Goal: Transaction & Acquisition: Purchase product/service

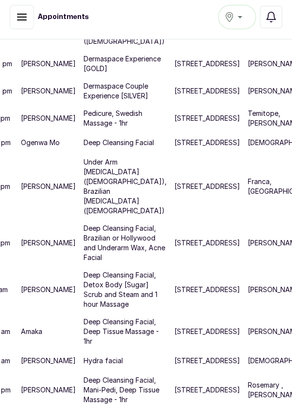
scroll to position [855, 56]
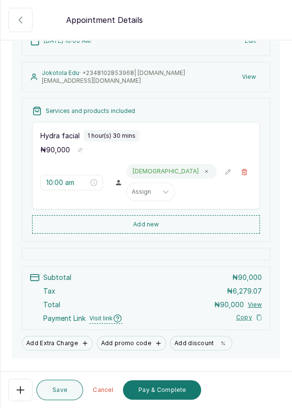
scroll to position [113, 0]
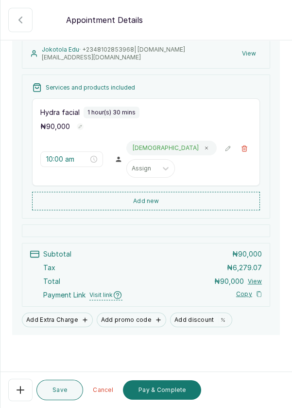
click at [148, 400] on button "Pay & Complete" at bounding box center [162, 389] width 78 height 19
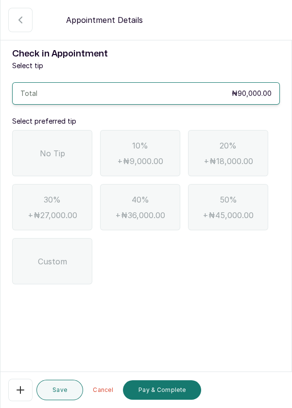
scroll to position [0, 0]
click at [60, 150] on span "No Tip" at bounding box center [52, 153] width 25 height 12
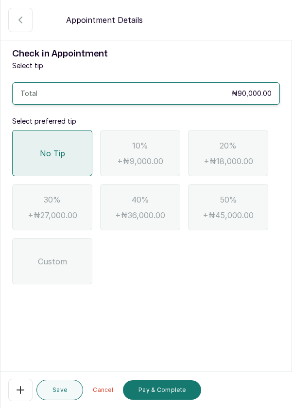
click at [159, 397] on button "Pay & Complete" at bounding box center [162, 389] width 78 height 19
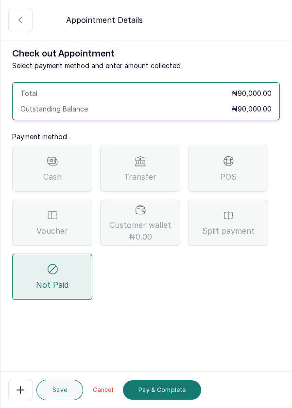
click at [254, 175] on div "POS" at bounding box center [228, 169] width 80 height 46
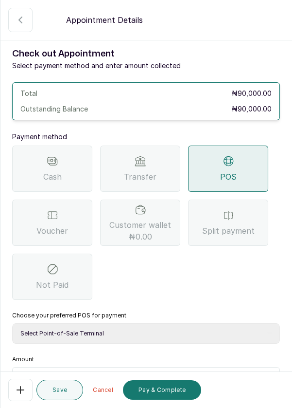
click at [163, 335] on select "Select Point-of-Sale Terminal Pos- Flutterwave Zenith Bank POS - Paga Paga POS …" at bounding box center [146, 333] width 268 height 20
select select "ea021b39-a6bc-4e4d-b5d1-02cb72451b32"
click at [12, 323] on select "Select Point-of-Sale Terminal Pos- Flutterwave Zenith Bank POS - Paga Paga POS …" at bounding box center [146, 333] width 268 height 20
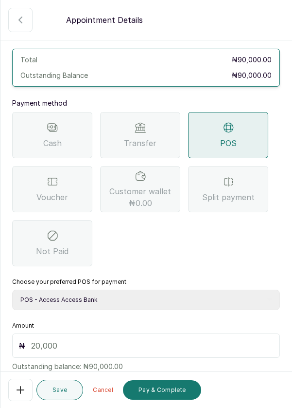
scroll to position [42, 0]
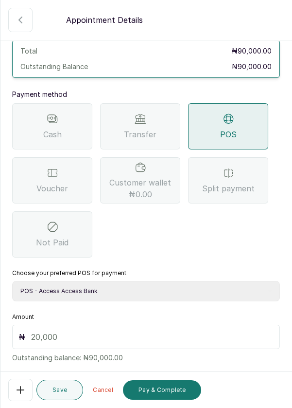
click at [121, 331] on input "text" at bounding box center [152, 337] width 243 height 12
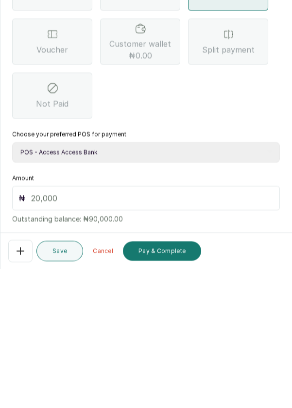
scroll to position [47, 0]
type input "90"
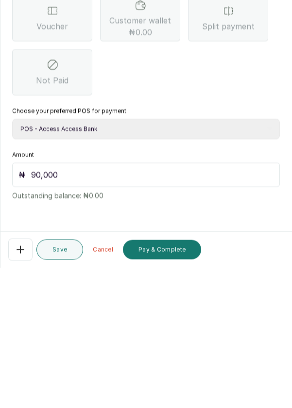
scroll to position [5, 0]
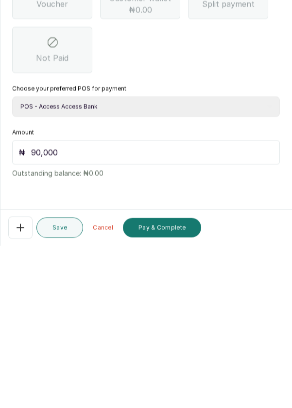
type input "90,000"
click at [164, 392] on button "Pay & Complete" at bounding box center [162, 389] width 78 height 19
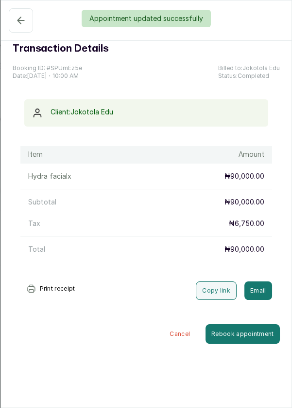
click at [22, 19] on div "Appointment updated successfully" at bounding box center [146, 19] width 292 height 18
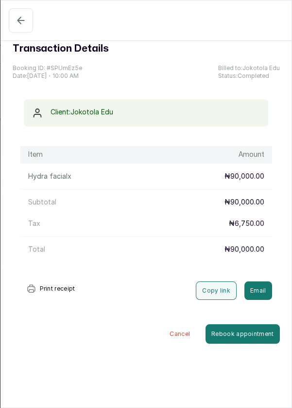
click at [22, 20] on icon "button" at bounding box center [21, 21] width 12 height 12
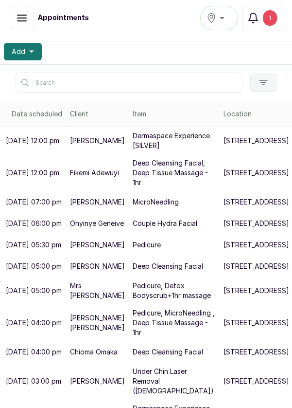
scroll to position [0, 0]
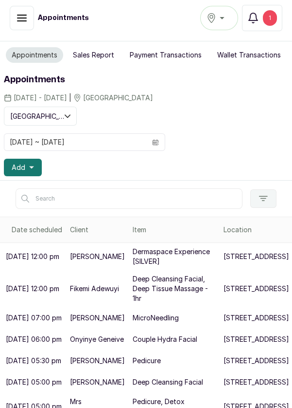
click at [267, 18] on div "1" at bounding box center [270, 18] width 14 height 16
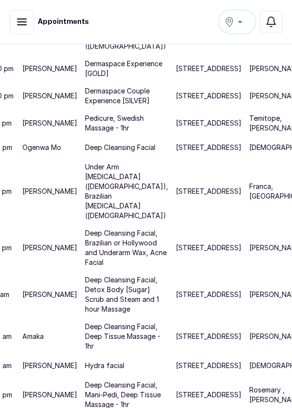
scroll to position [855, 57]
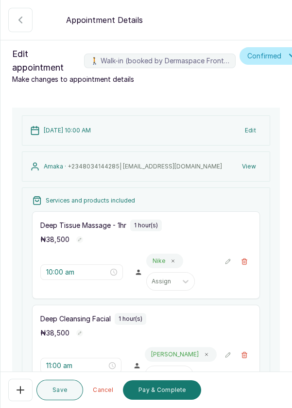
scroll to position [192, 0]
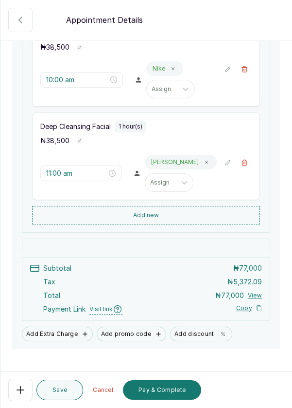
click at [146, 393] on button "Pay & Complete" at bounding box center [162, 389] width 78 height 19
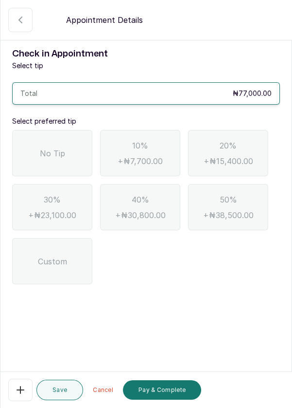
scroll to position [0, 0]
click at [61, 154] on span "No Tip" at bounding box center [52, 153] width 25 height 12
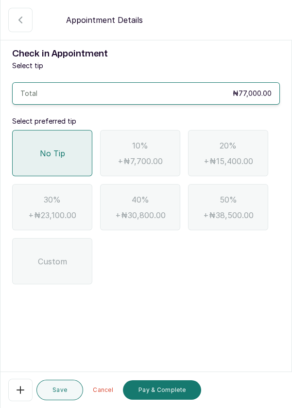
click at [171, 389] on button "Pay & Complete" at bounding box center [162, 389] width 78 height 19
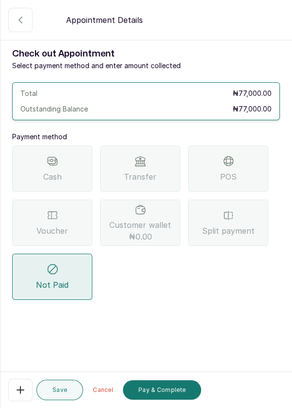
click at [251, 165] on div "POS" at bounding box center [228, 169] width 80 height 46
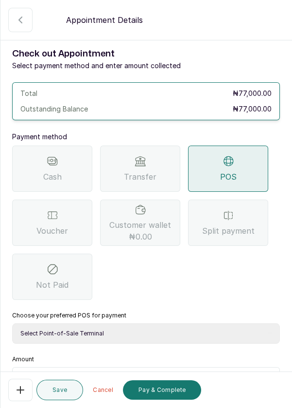
click at [207, 332] on select "Select Point-of-Sale Terminal Pos- Flutterwave Zenith Bank POS - Paga Paga POS …" at bounding box center [146, 333] width 268 height 20
select select "ea021b39-a6bc-4e4d-b5d1-02cb72451b32"
click at [12, 323] on select "Select Point-of-Sale Terminal Pos- Flutterwave Zenith Bank POS - Paga Paga POS …" at bounding box center [146, 333] width 268 height 20
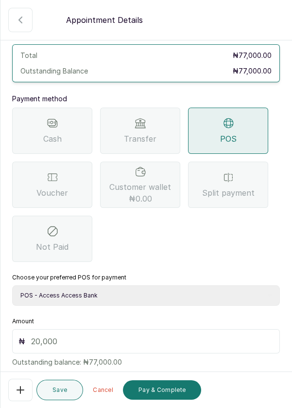
scroll to position [64, 0]
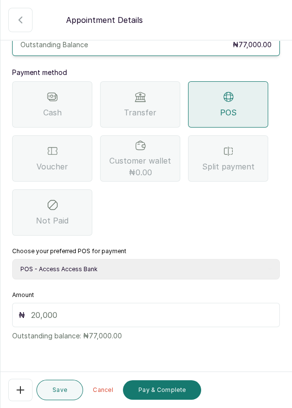
click at [128, 314] on input "text" at bounding box center [152, 315] width 243 height 12
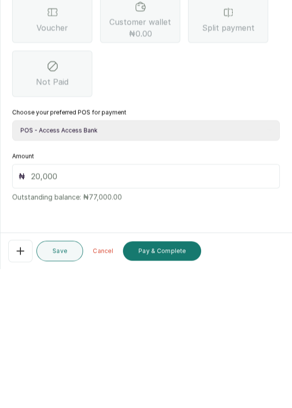
scroll to position [40, 0]
type input "77"
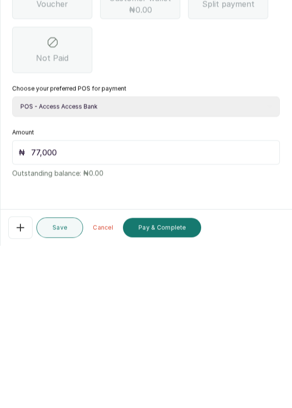
scroll to position [47, 0]
type input "77,000"
click at [169, 391] on button "Pay & Complete" at bounding box center [162, 389] width 78 height 19
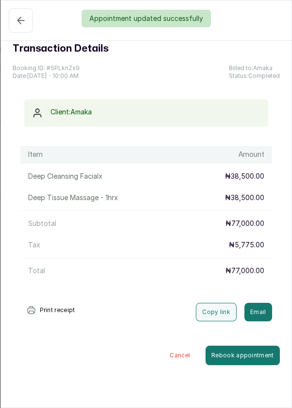
click at [18, 23] on div "Appointment updated successfully" at bounding box center [146, 19] width 292 height 18
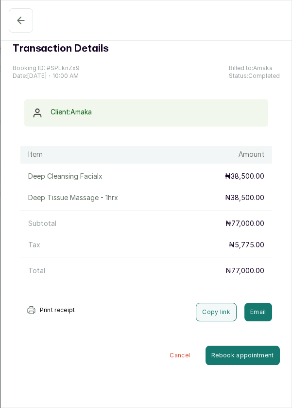
click at [18, 18] on icon "button" at bounding box center [21, 21] width 12 height 12
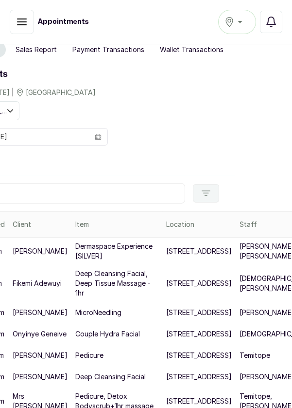
scroll to position [0, 0]
